Goal: Navigation & Orientation: Find specific page/section

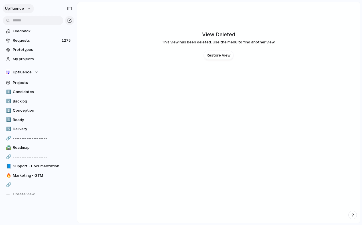
click at [16, 11] on button "Upfluence" at bounding box center [18, 8] width 31 height 9
click at [23, 1] on div "Settings Invite members Change theme Sign out" at bounding box center [181, 112] width 362 height 225
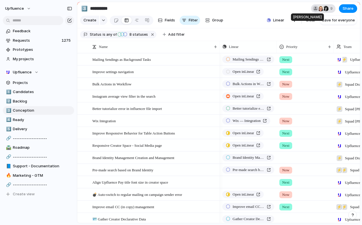
click at [315, 11] on div at bounding box center [316, 9] width 6 height 6
click at [291, 3] on div "Seen by [PERSON_NAME] [PERSON_NAME] [PERSON_NAME] Manambintsoa RABETRANO [PERSO…" at bounding box center [181, 112] width 362 height 225
click at [21, 5] on button "Upfluence" at bounding box center [18, 8] width 31 height 9
click at [22, 11] on div "Settings Invite members Change theme Sign out" at bounding box center [181, 112] width 362 height 225
